Goal: Transaction & Acquisition: Download file/media

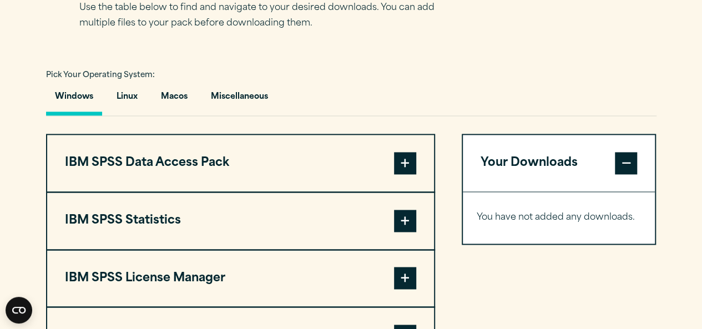
scroll to position [767, 0]
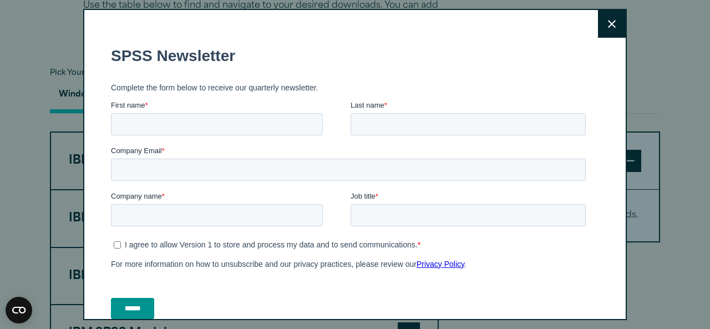
click at [608, 26] on icon at bounding box center [612, 24] width 8 height 8
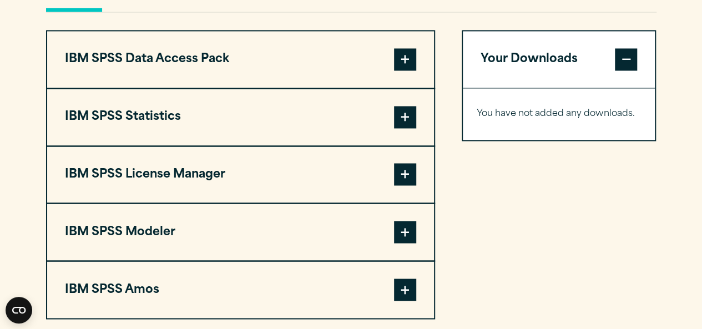
scroll to position [868, 0]
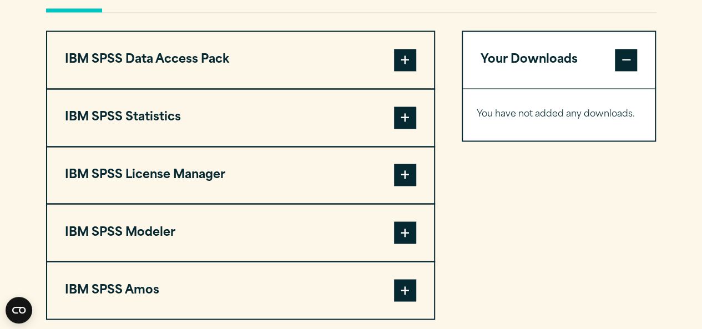
click at [598, 26] on div "Pick Your Operating System: Windows Linux Macos Miscellaneous IBM SPSS Data Acc…" at bounding box center [351, 142] width 610 height 356
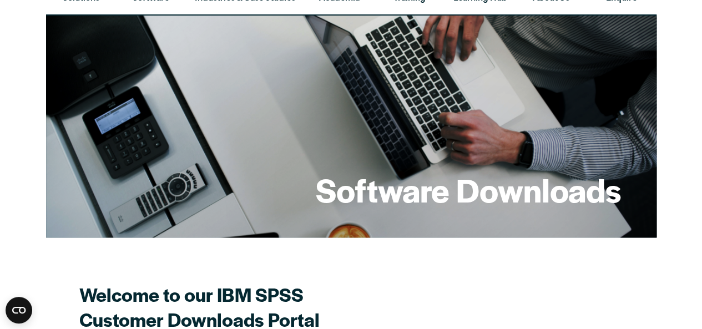
scroll to position [54, 0]
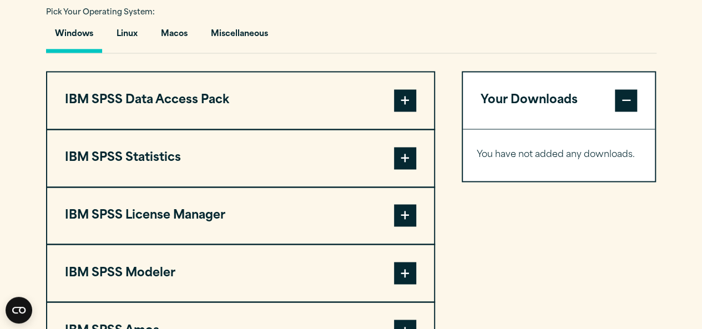
scroll to position [835, 0]
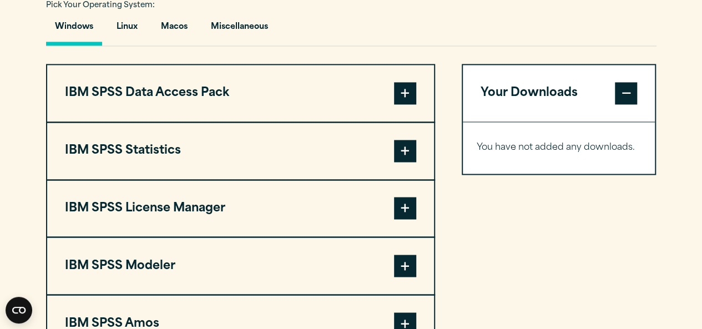
click at [403, 150] on span at bounding box center [405, 151] width 22 height 22
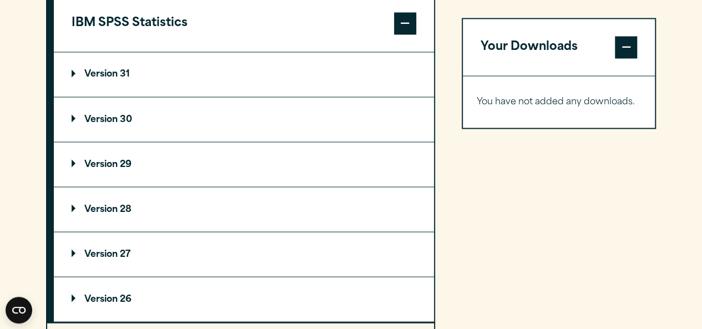
scroll to position [964, 0]
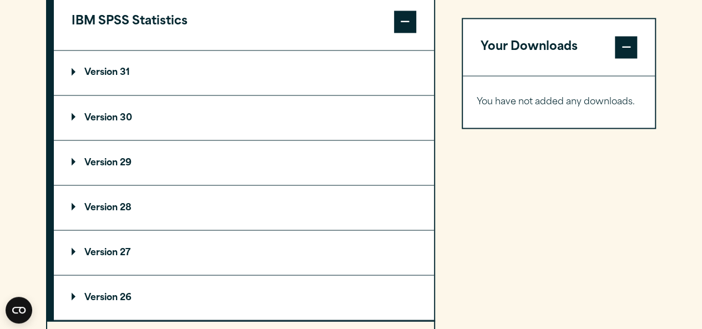
click at [119, 161] on p "Version 29" at bounding box center [102, 162] width 60 height 9
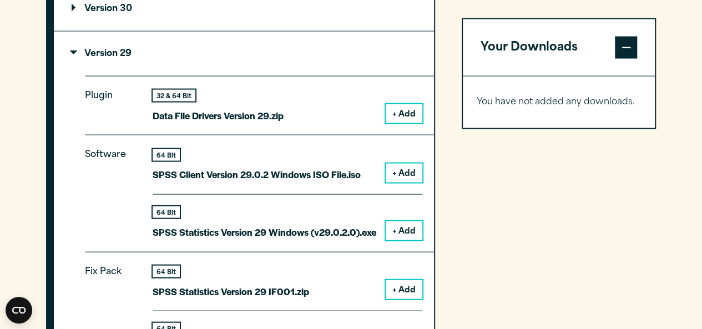
scroll to position [1073, 0]
click at [406, 113] on button "+ Add" at bounding box center [403, 113] width 37 height 19
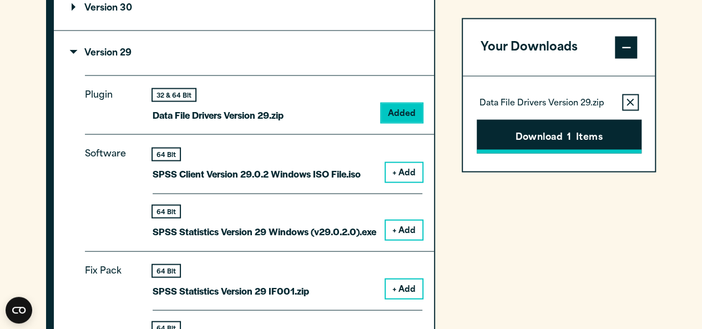
click at [567, 134] on span "1" at bounding box center [569, 137] width 4 height 14
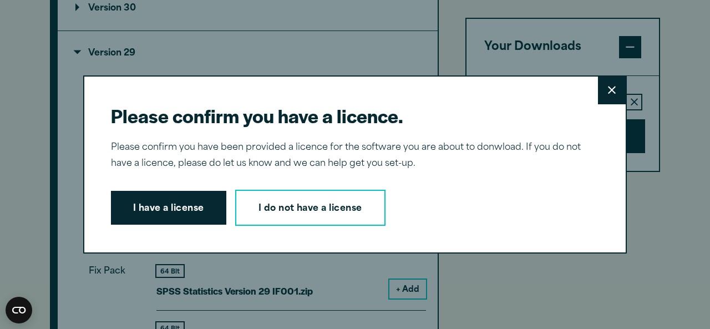
click at [608, 89] on icon at bounding box center [612, 90] width 8 height 8
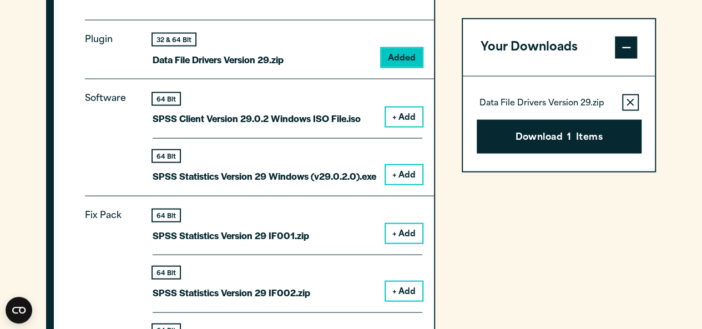
scroll to position [1128, 0]
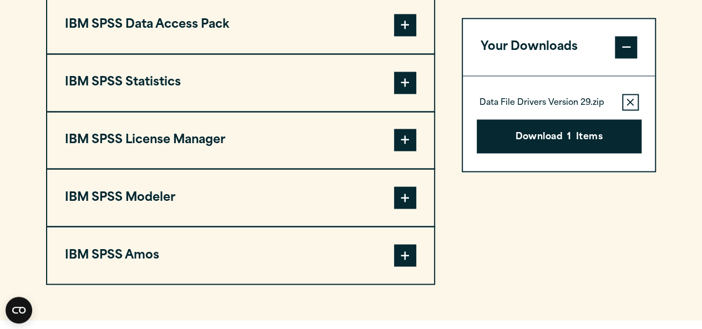
scroll to position [902, 0]
click at [402, 83] on span at bounding box center [405, 83] width 22 height 22
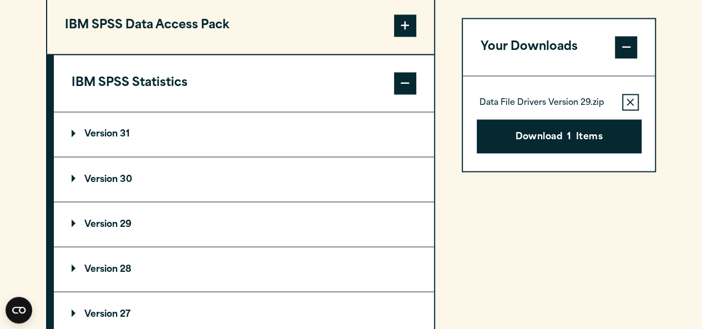
click at [109, 217] on summary "Version 29" at bounding box center [244, 224] width 380 height 44
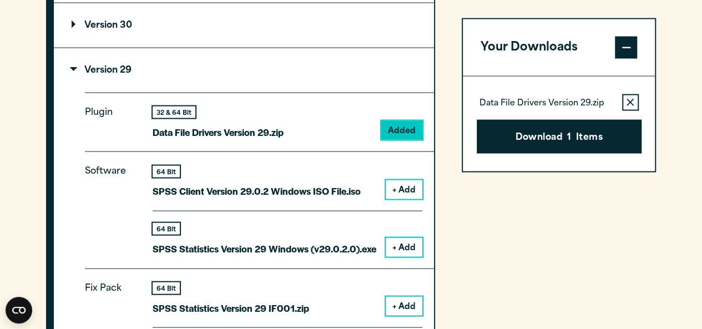
scroll to position [1055, 0]
click at [412, 246] on button "+ Add" at bounding box center [403, 247] width 37 height 19
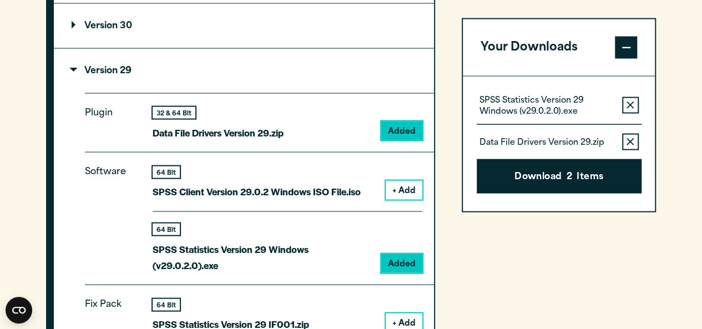
click at [630, 135] on button "Remove this item from your software download list" at bounding box center [630, 142] width 17 height 17
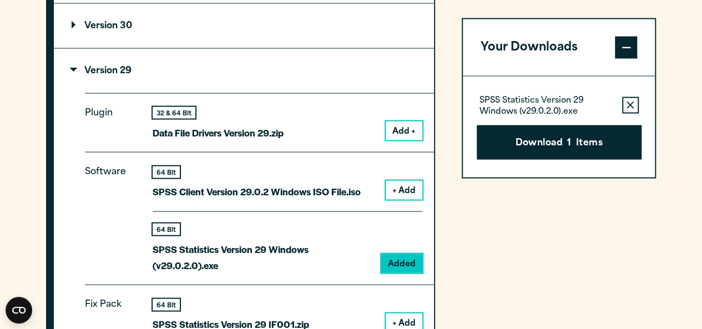
click at [630, 106] on icon "button" at bounding box center [629, 105] width 7 height 8
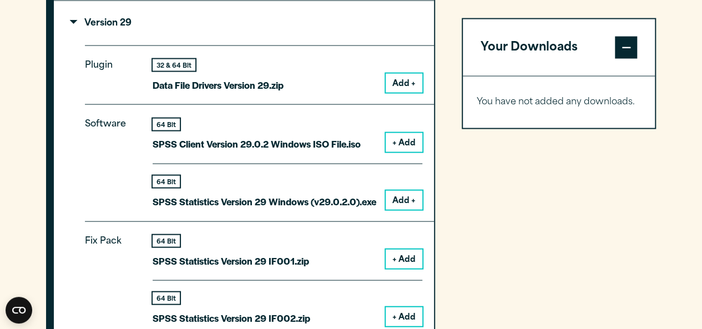
scroll to position [1107, 0]
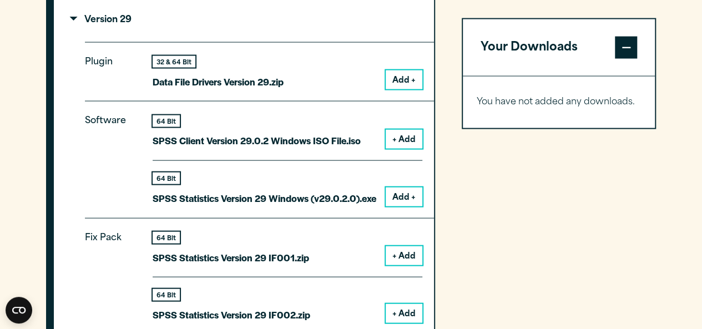
click at [399, 78] on button "Add +" at bounding box center [403, 79] width 37 height 19
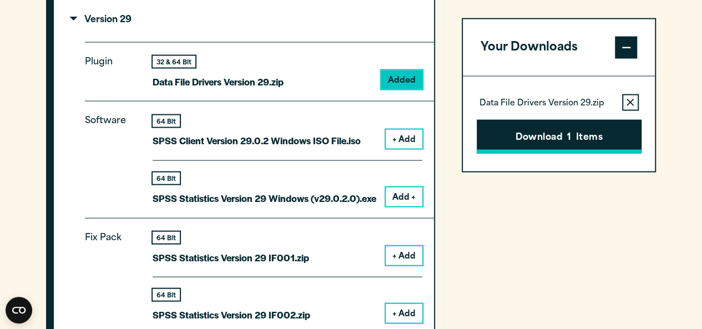
click at [595, 134] on button "Download 1 Items" at bounding box center [558, 136] width 165 height 34
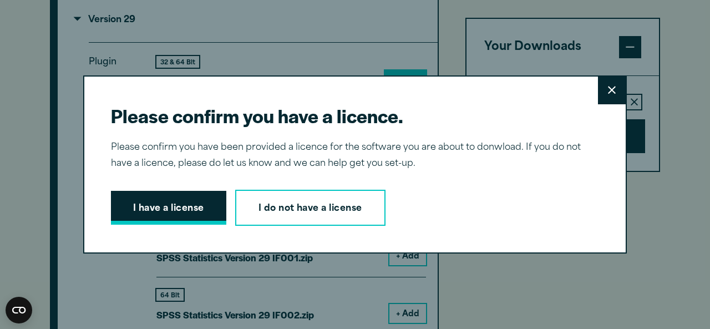
click at [188, 217] on button "I have a license" at bounding box center [168, 208] width 115 height 34
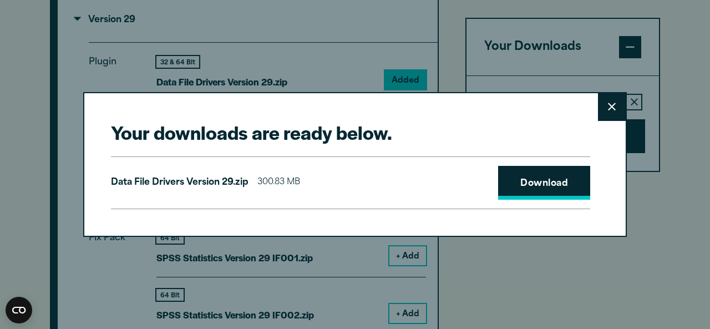
click at [542, 188] on link "Download" at bounding box center [544, 183] width 92 height 34
click at [608, 111] on button "Close" at bounding box center [612, 107] width 28 height 28
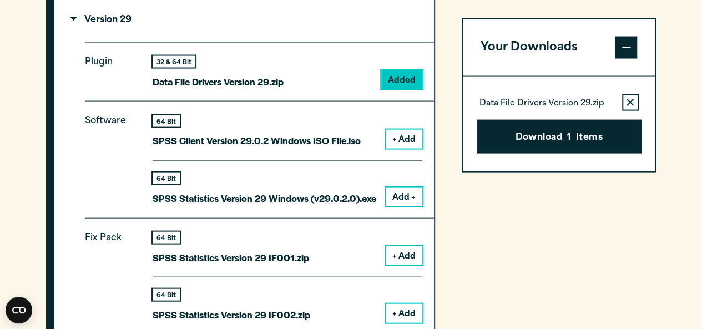
click at [628, 100] on icon "button" at bounding box center [629, 101] width 7 height 7
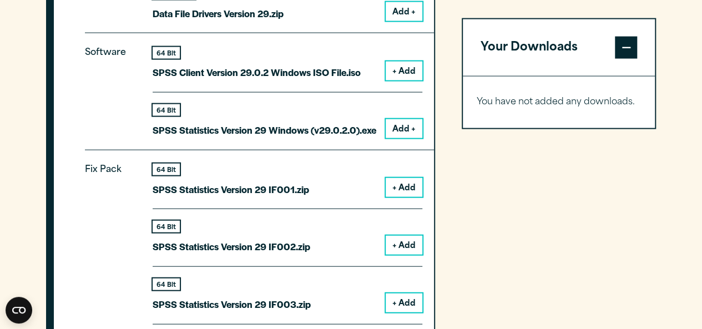
scroll to position [1150, 0]
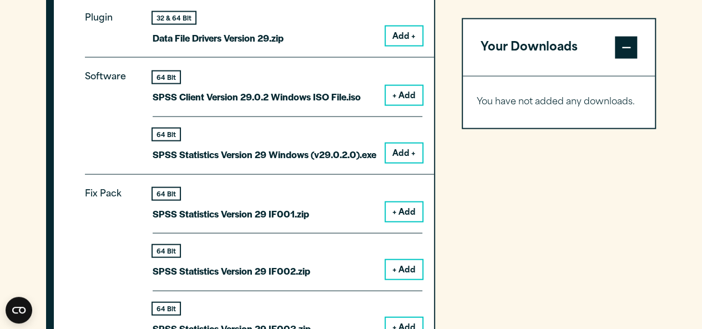
click at [404, 95] on button "+ Add" at bounding box center [403, 95] width 37 height 19
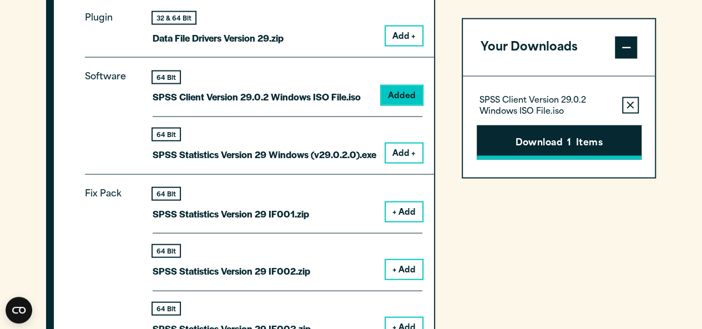
click at [579, 140] on button "Download 1 Items" at bounding box center [558, 142] width 165 height 34
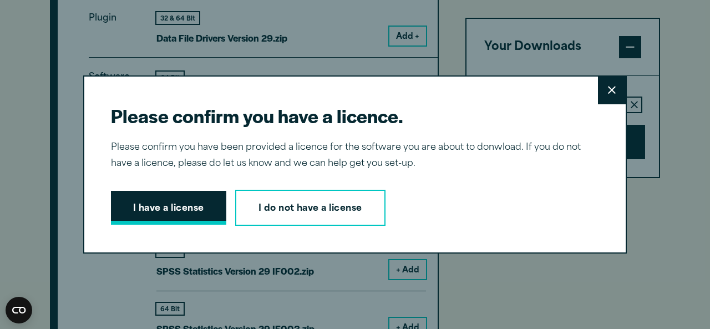
click at [179, 205] on button "I have a license" at bounding box center [168, 208] width 115 height 34
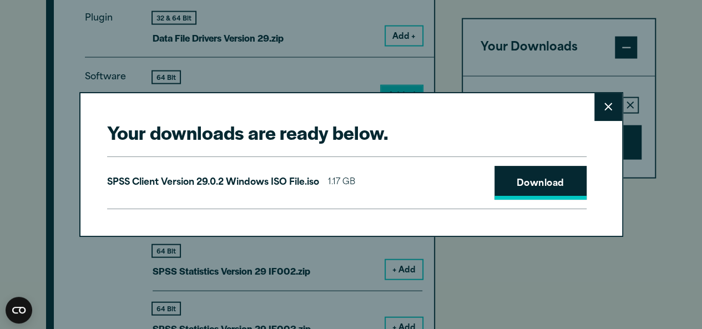
click at [534, 179] on link "Download" at bounding box center [540, 183] width 92 height 34
drag, startPoint x: 520, startPoint y: 114, endPoint x: 539, endPoint y: 136, distance: 28.8
click at [539, 136] on div "Your downloads are ready below. Close SPSS Client Version 29.0.2 Windows ISO Fi…" at bounding box center [351, 164] width 544 height 145
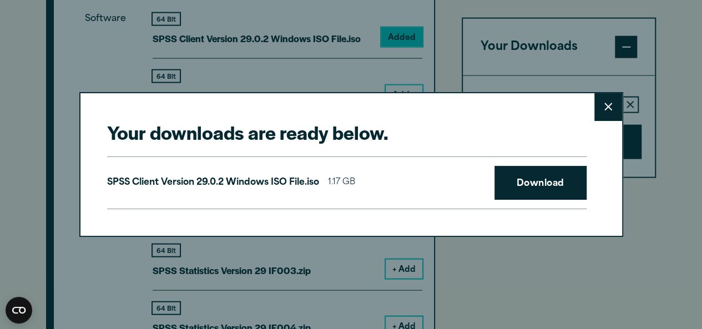
scroll to position [1208, 0]
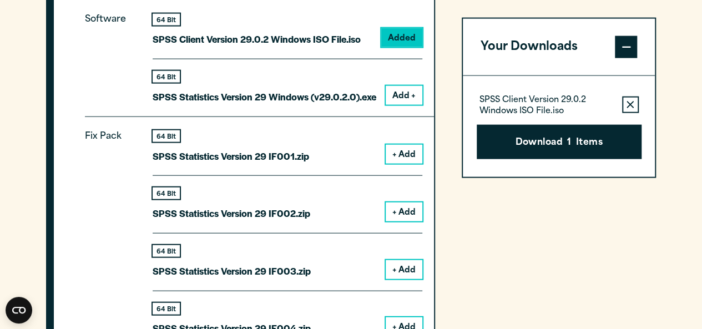
click at [481, 296] on div "Your downloads are ready below. Close SPSS Client Version 29.0.2 Windows ISO Fi…" at bounding box center [351, 164] width 702 height 329
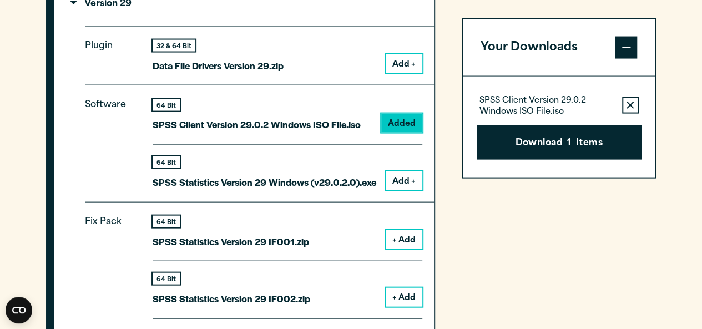
scroll to position [1095, 0]
